Goal: Task Accomplishment & Management: Complete application form

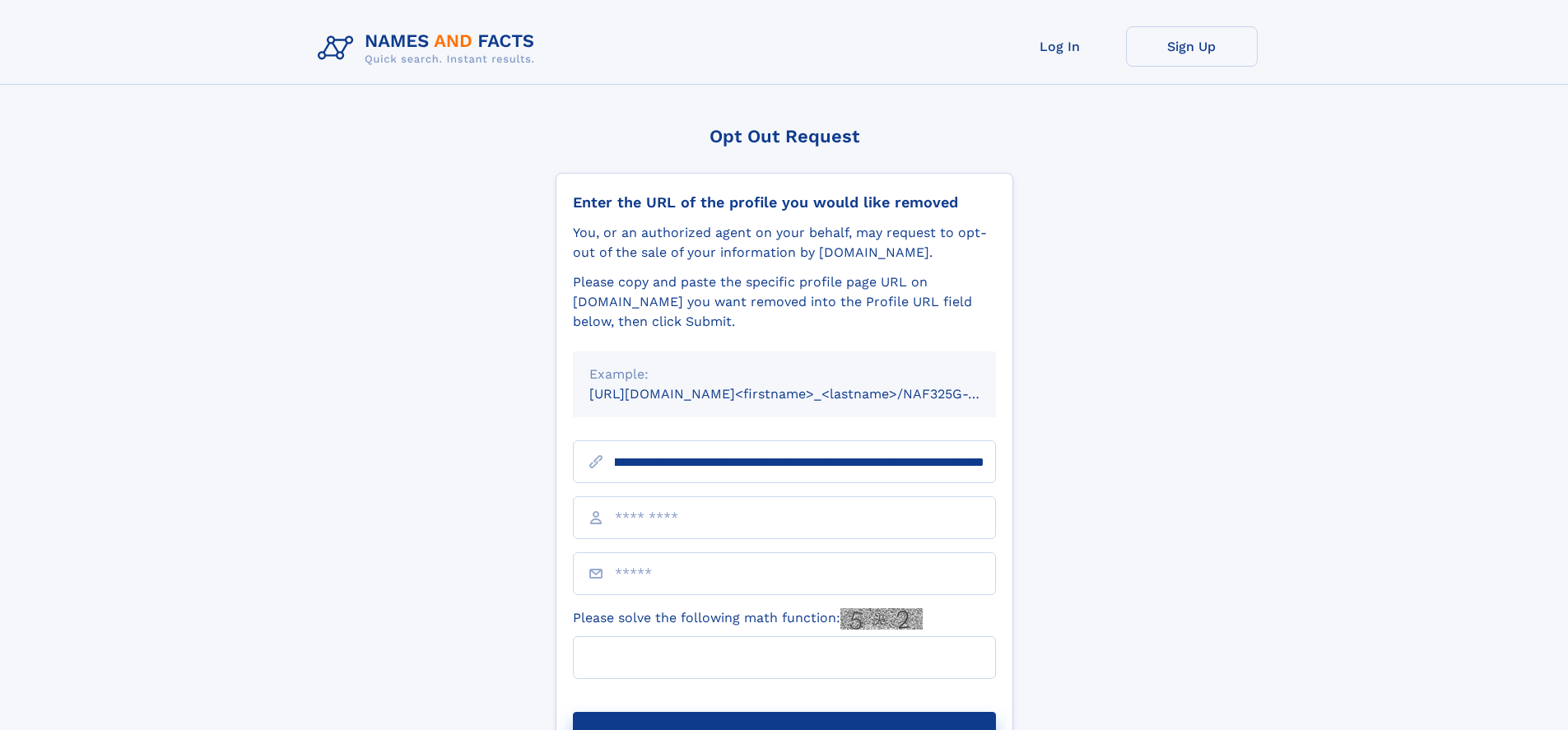
scroll to position [0, 187]
type input "**********"
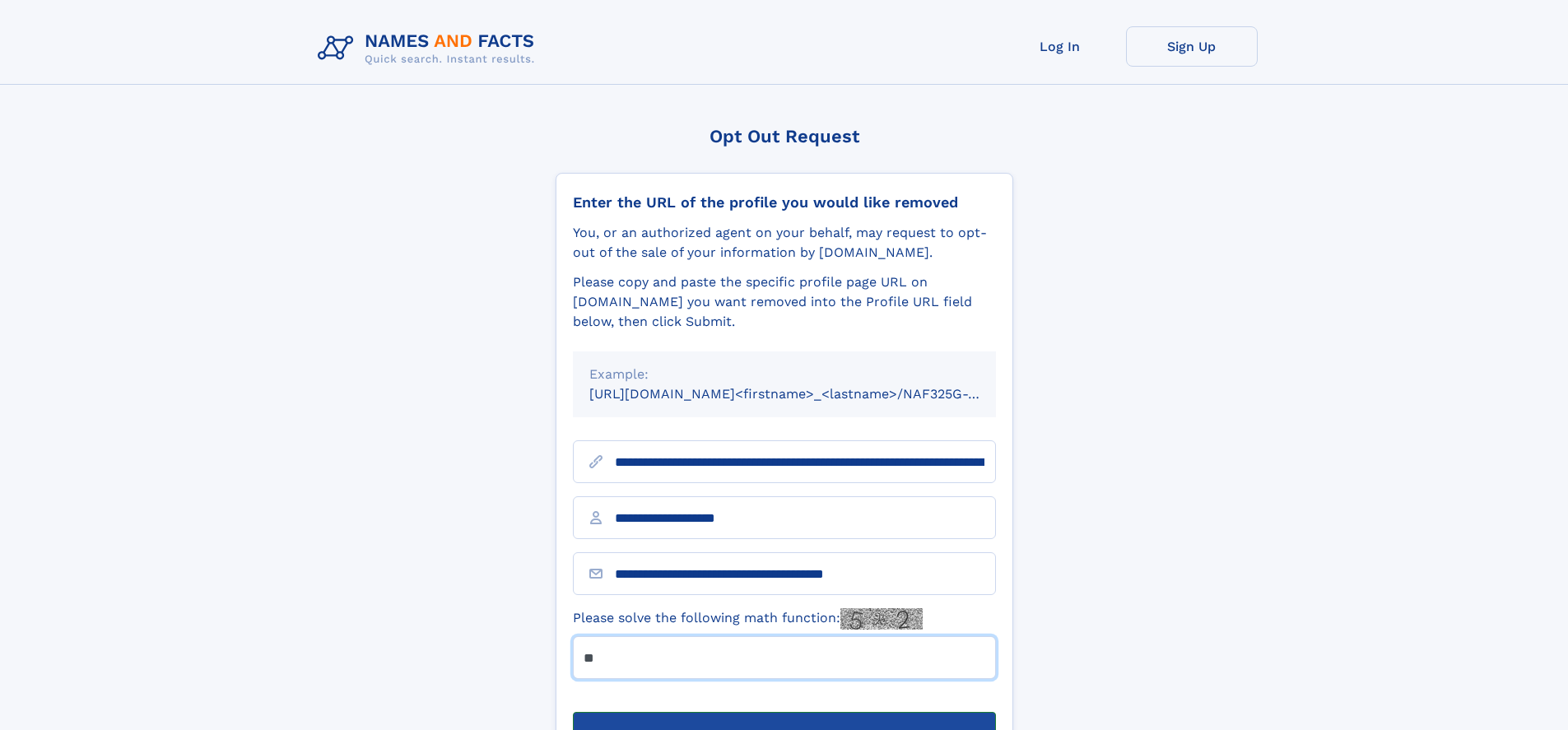
type input "**"
click at [783, 712] on button "Submit Opt Out Request" at bounding box center [784, 738] width 423 height 53
